Goal: Information Seeking & Learning: Learn about a topic

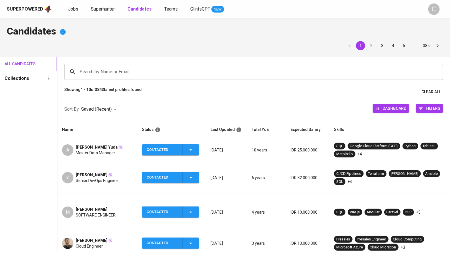
click at [106, 11] on span "Superhunter" at bounding box center [103, 8] width 24 height 5
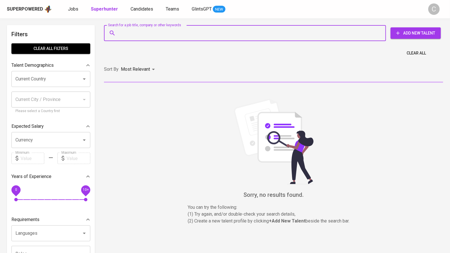
click at [166, 35] on input "Search for a job title, company or other keywords" at bounding box center [246, 33] width 257 height 11
paste input "[EMAIL_ADDRESS][DOMAIN_NAME]"
type input "[EMAIL_ADDRESS][DOMAIN_NAME]"
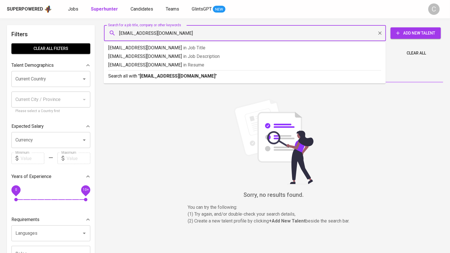
click at [156, 78] on b "[EMAIL_ADDRESS][DOMAIN_NAME]" at bounding box center [178, 75] width 76 height 5
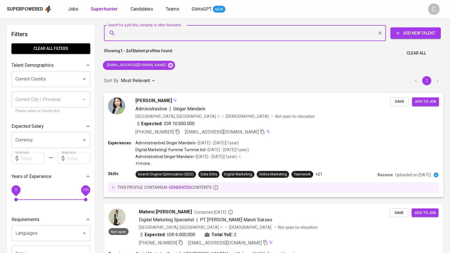
click at [301, 123] on div "Expected: IDR 10.000.000" at bounding box center [263, 124] width 255 height 8
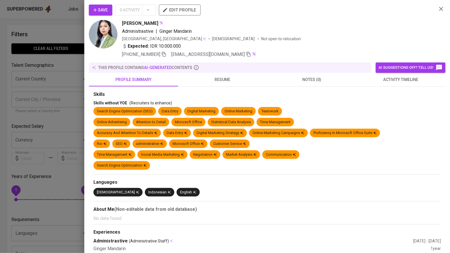
drag, startPoint x: 65, startPoint y: 91, endPoint x: 143, endPoint y: 109, distance: 80.6
click at [65, 91] on div at bounding box center [225, 126] width 450 height 253
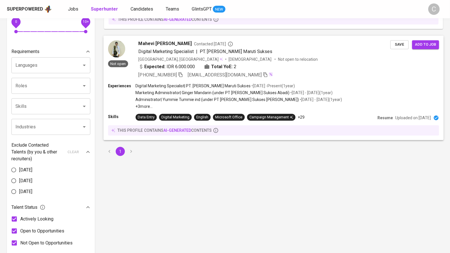
scroll to position [164, 0]
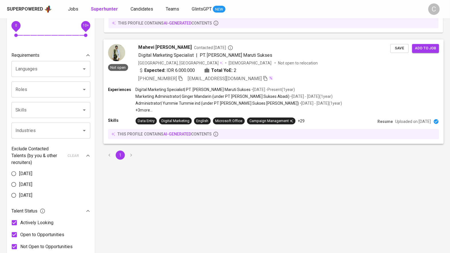
click at [271, 72] on div "Expected: IDR 6.000.000 Total YoE: 2" at bounding box center [264, 71] width 252 height 8
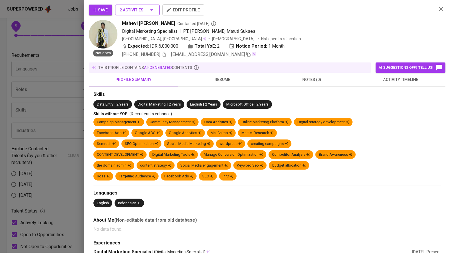
click at [147, 9] on span "2 Activities" at bounding box center [137, 10] width 35 height 7
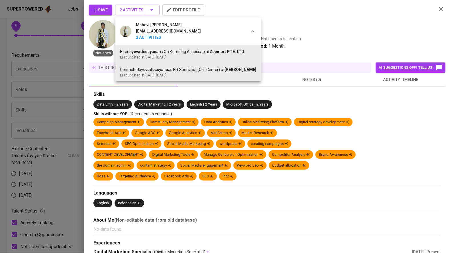
click at [67, 109] on div at bounding box center [225, 126] width 450 height 253
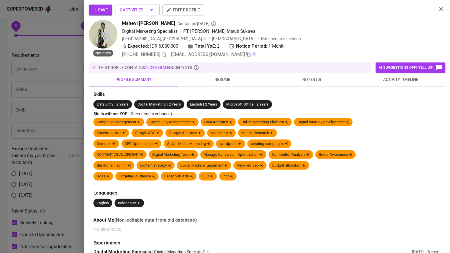
drag, startPoint x: 69, startPoint y: 110, endPoint x: 93, endPoint y: 112, distance: 24.0
click at [70, 110] on div at bounding box center [225, 126] width 450 height 253
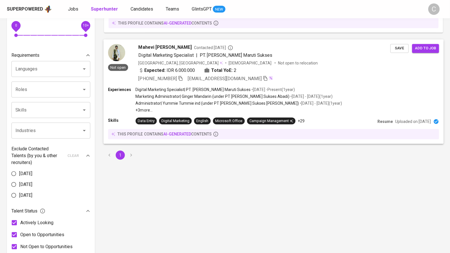
click at [178, 55] on span "Digital Marketing Specialist" at bounding box center [165, 55] width 55 height 5
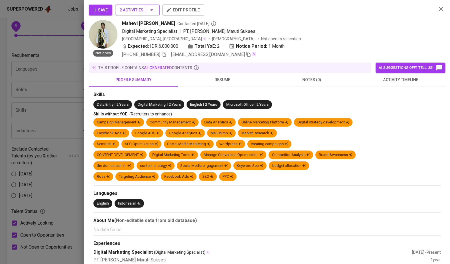
click at [153, 11] on icon "button" at bounding box center [151, 10] width 7 height 7
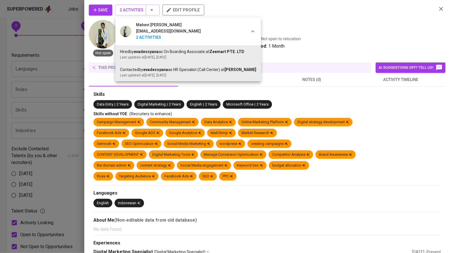
click at [82, 188] on div at bounding box center [225, 126] width 450 height 253
